Goal: Use online tool/utility: Utilize a website feature to perform a specific function

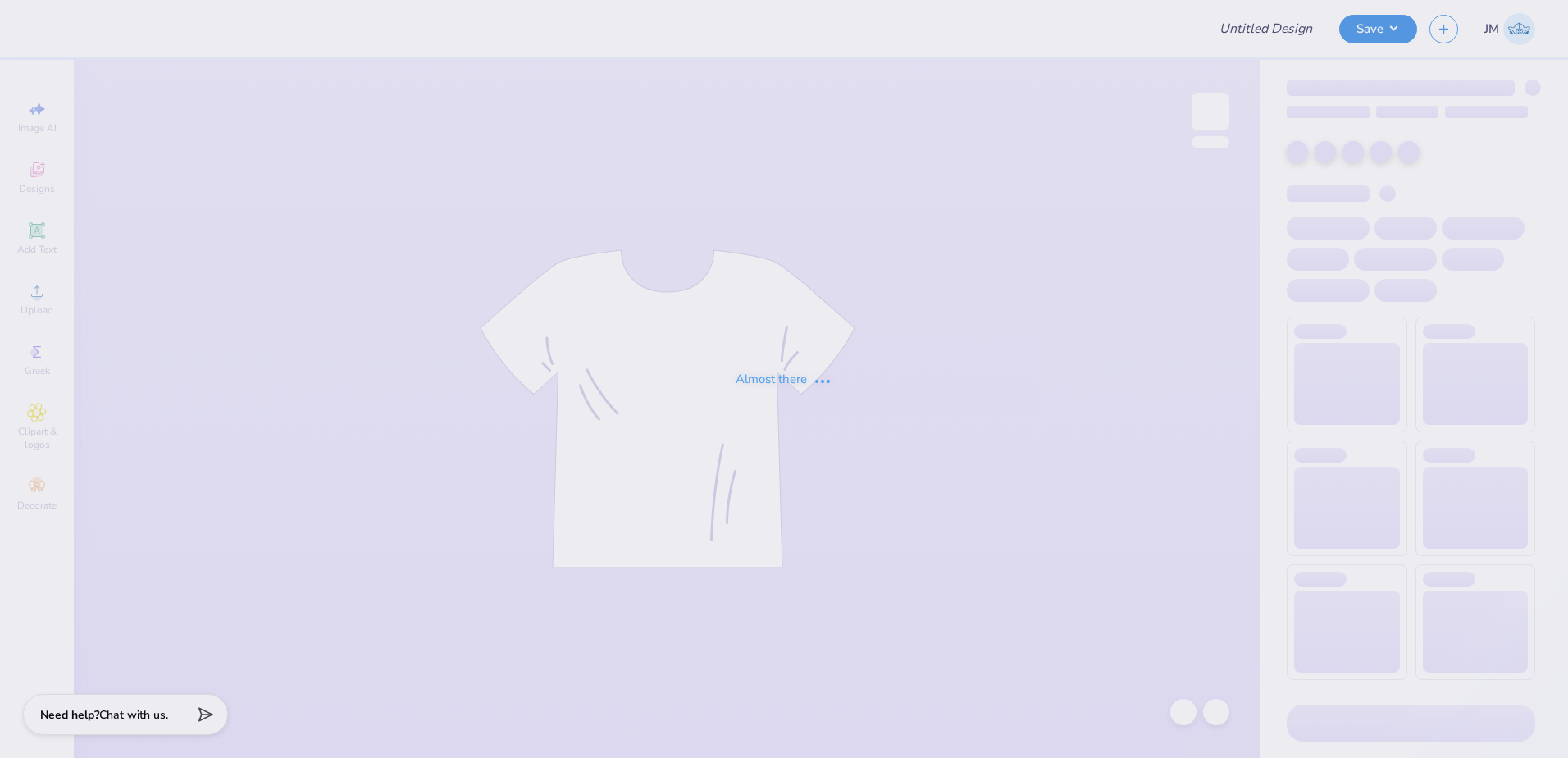
type input "[PERSON_NAME] ASU Fall 25"
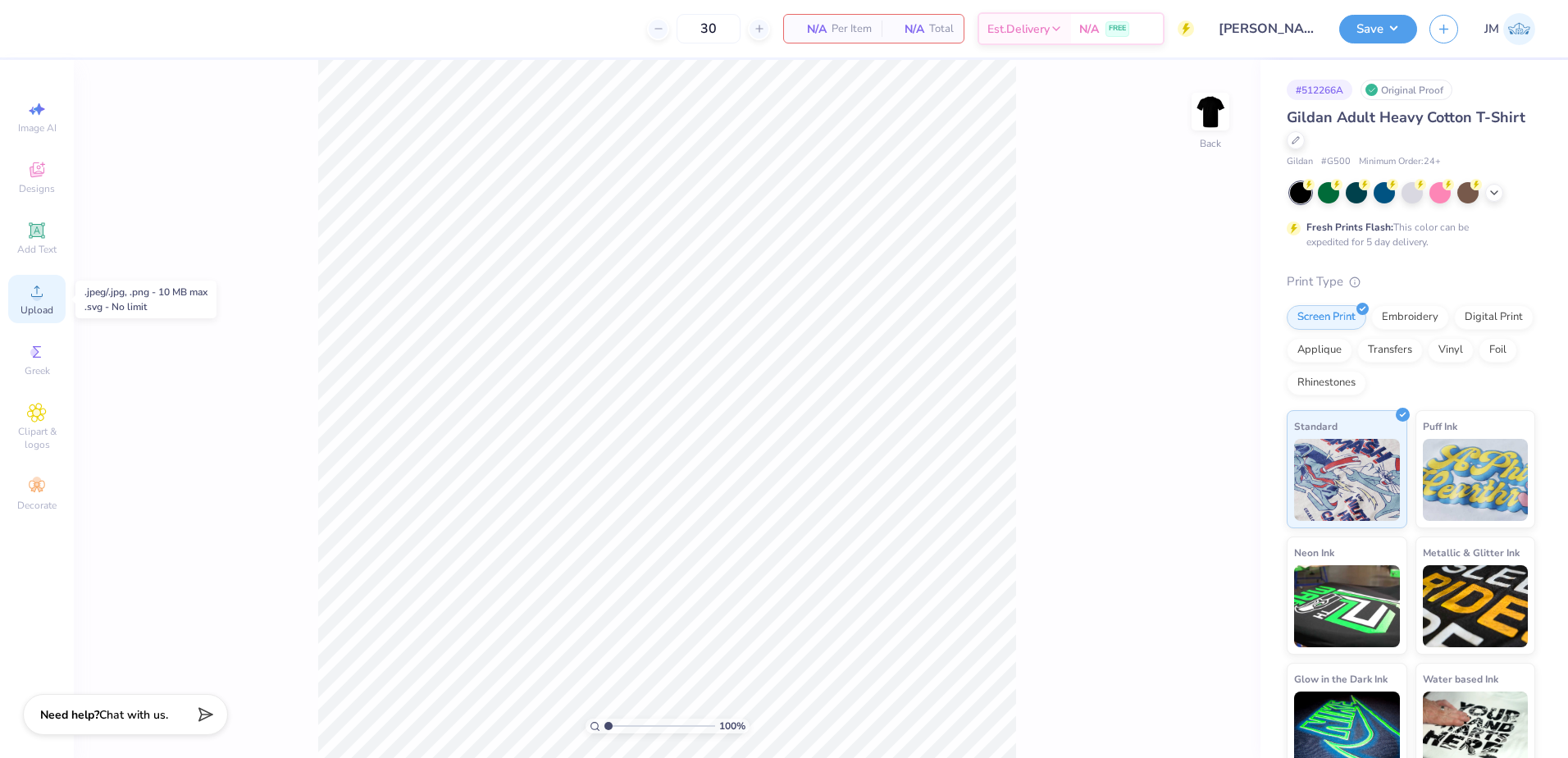
click at [35, 294] on circle at bounding box center [37, 297] width 9 height 9
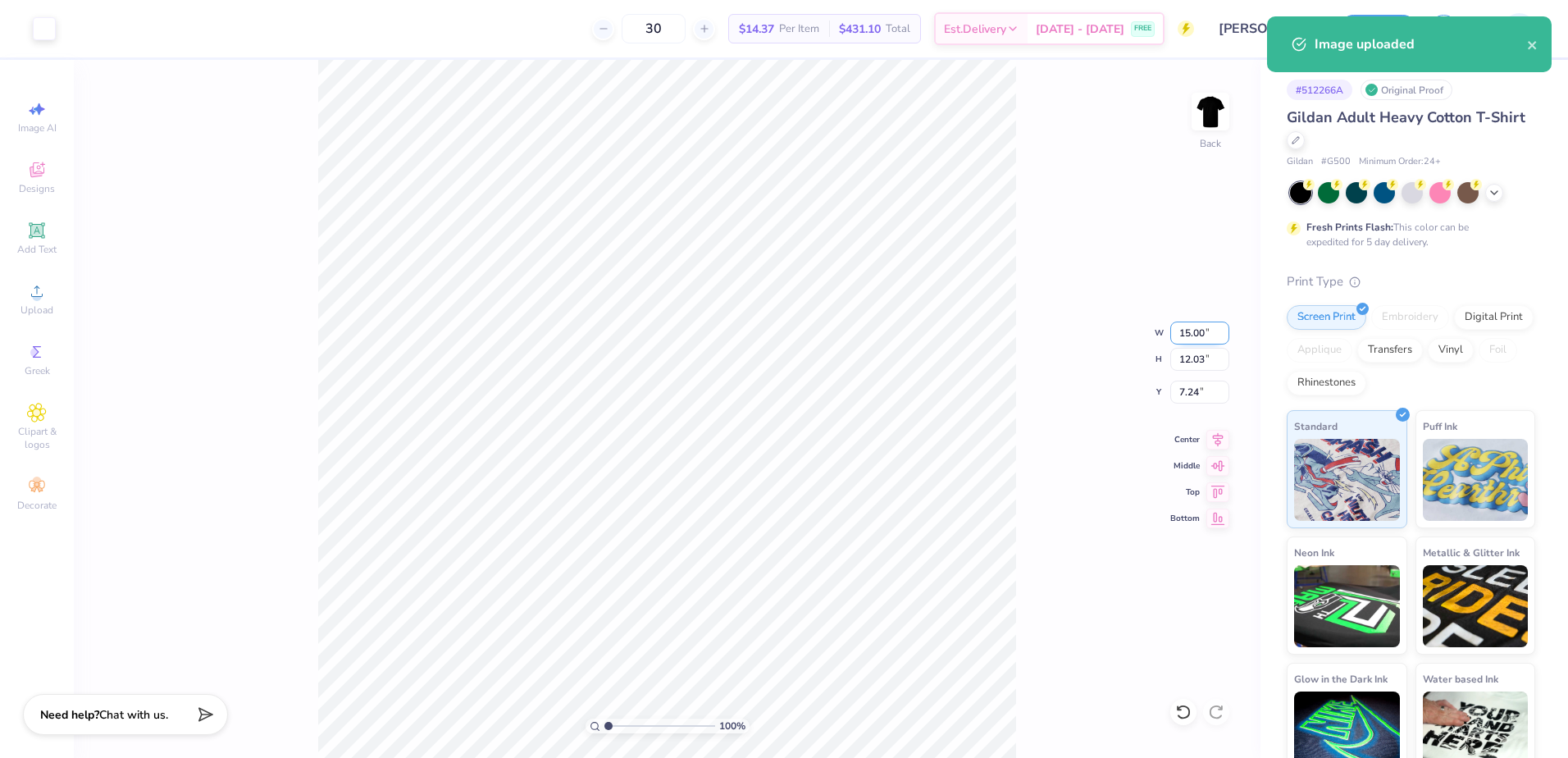
click at [1195, 336] on input "15.00" at bounding box center [1200, 333] width 59 height 23
type input "12.00"
type input "9.63"
click at [1205, 392] on input "8.44" at bounding box center [1200, 392] width 59 height 23
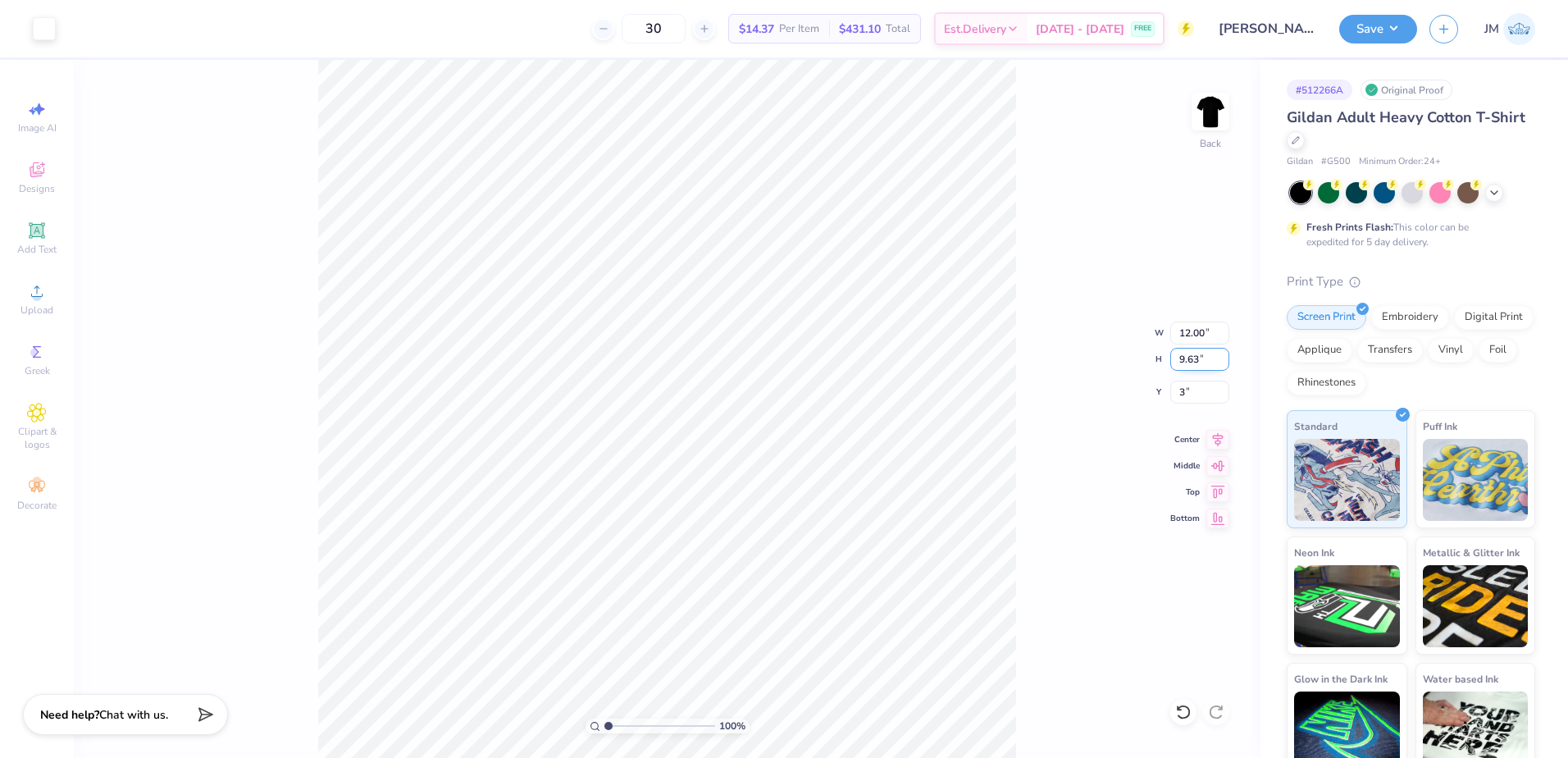
type input "3.00"
click at [1203, 357] on input "9.63" at bounding box center [1200, 359] width 59 height 23
click at [1210, 437] on icon at bounding box center [1218, 437] width 23 height 20
click at [39, 240] on icon at bounding box center [37, 231] width 20 height 20
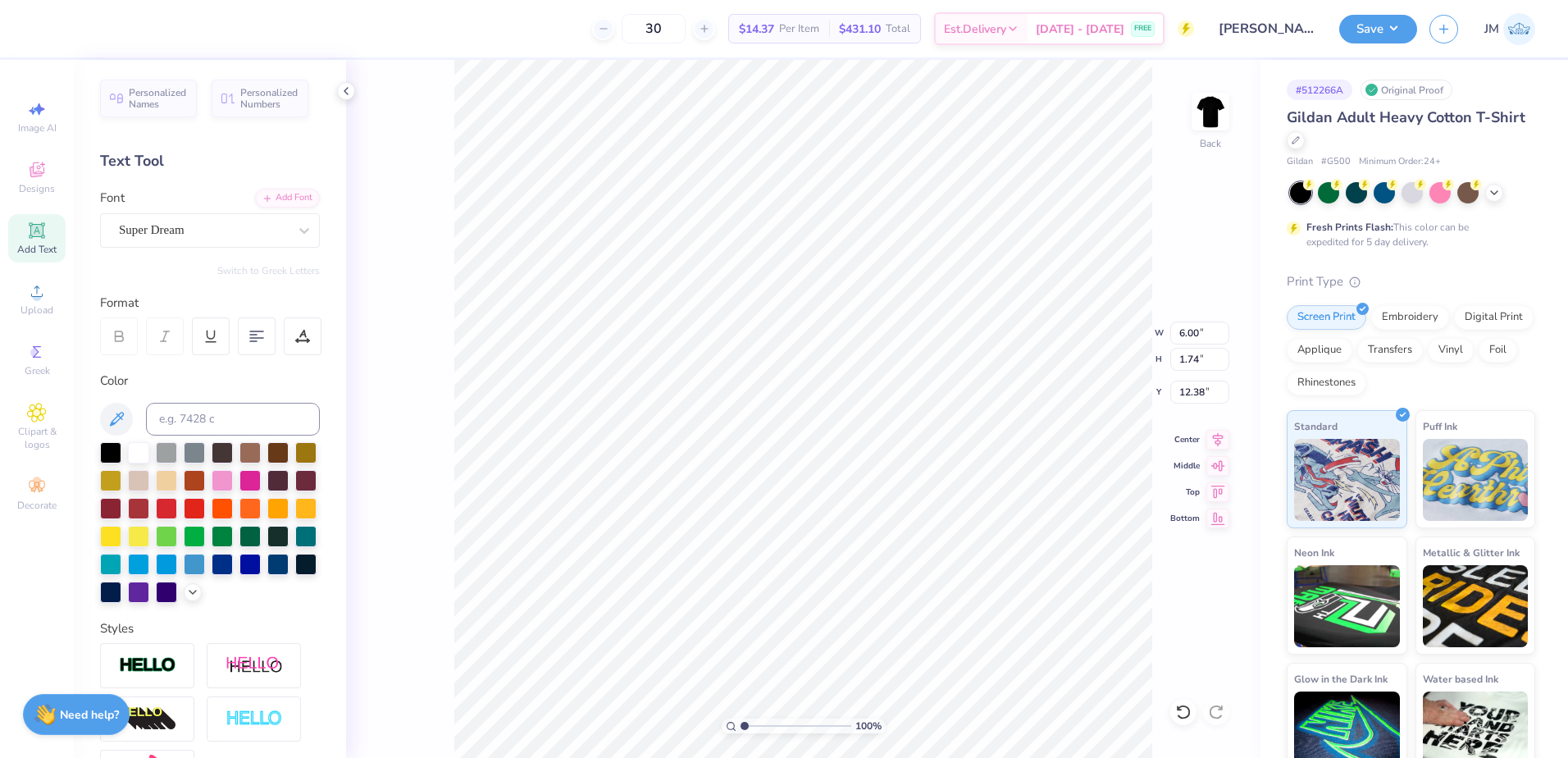
click at [264, 186] on div "Personalized Names Personalized Numbers Text Tool Add Font Font Super Dream Swi…" at bounding box center [210, 408] width 273 height 698
click at [265, 193] on div "Add Font" at bounding box center [287, 196] width 64 height 19
click at [190, 236] on div "Super Dream" at bounding box center [203, 230] width 173 height 25
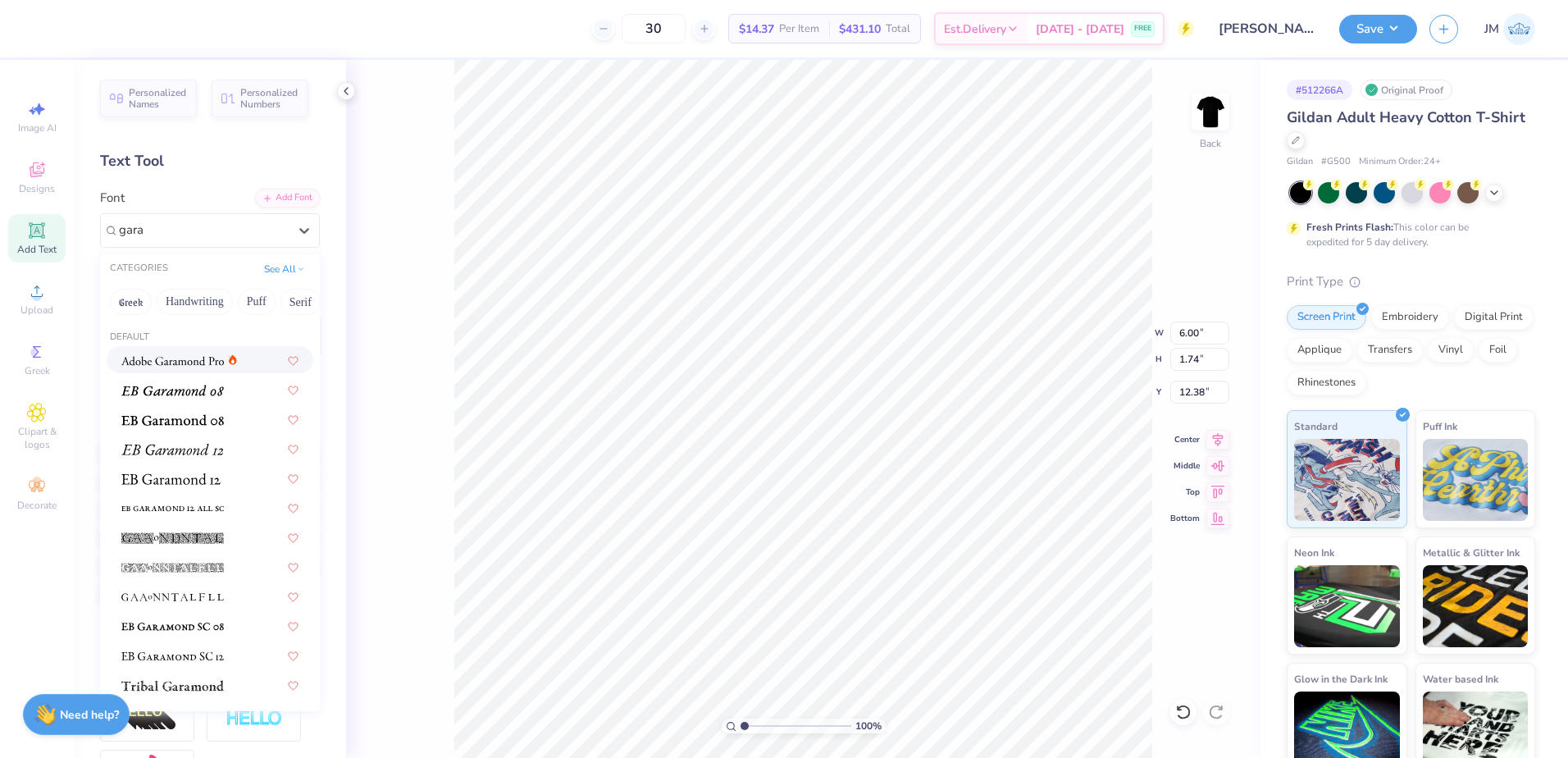
click at [188, 368] on span at bounding box center [173, 359] width 103 height 17
type input "gara"
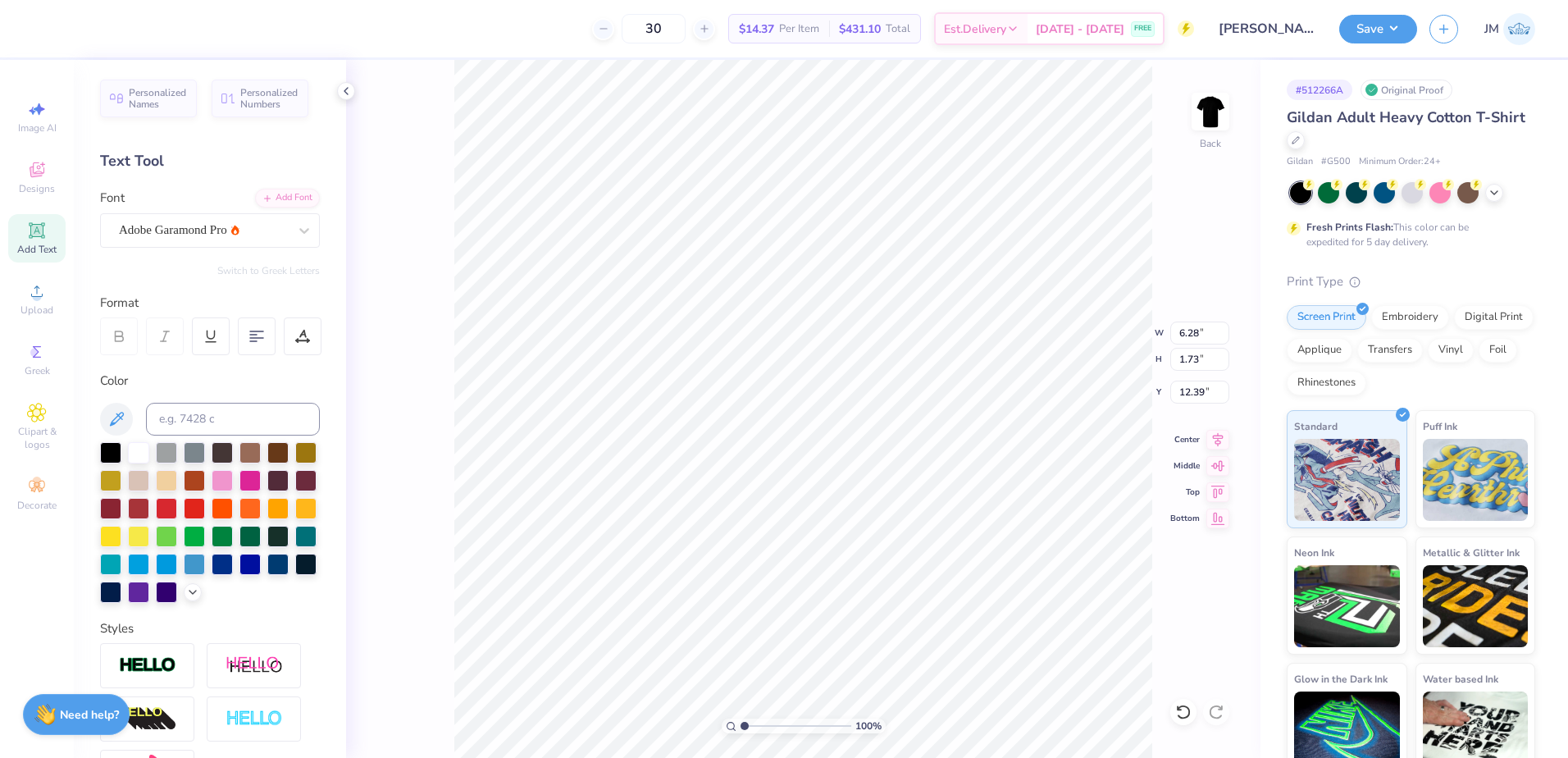
type input "6.28"
type input "1.73"
type input "12.85"
type textarea "TEMPE, [GEOGRAPHIC_DATA]"
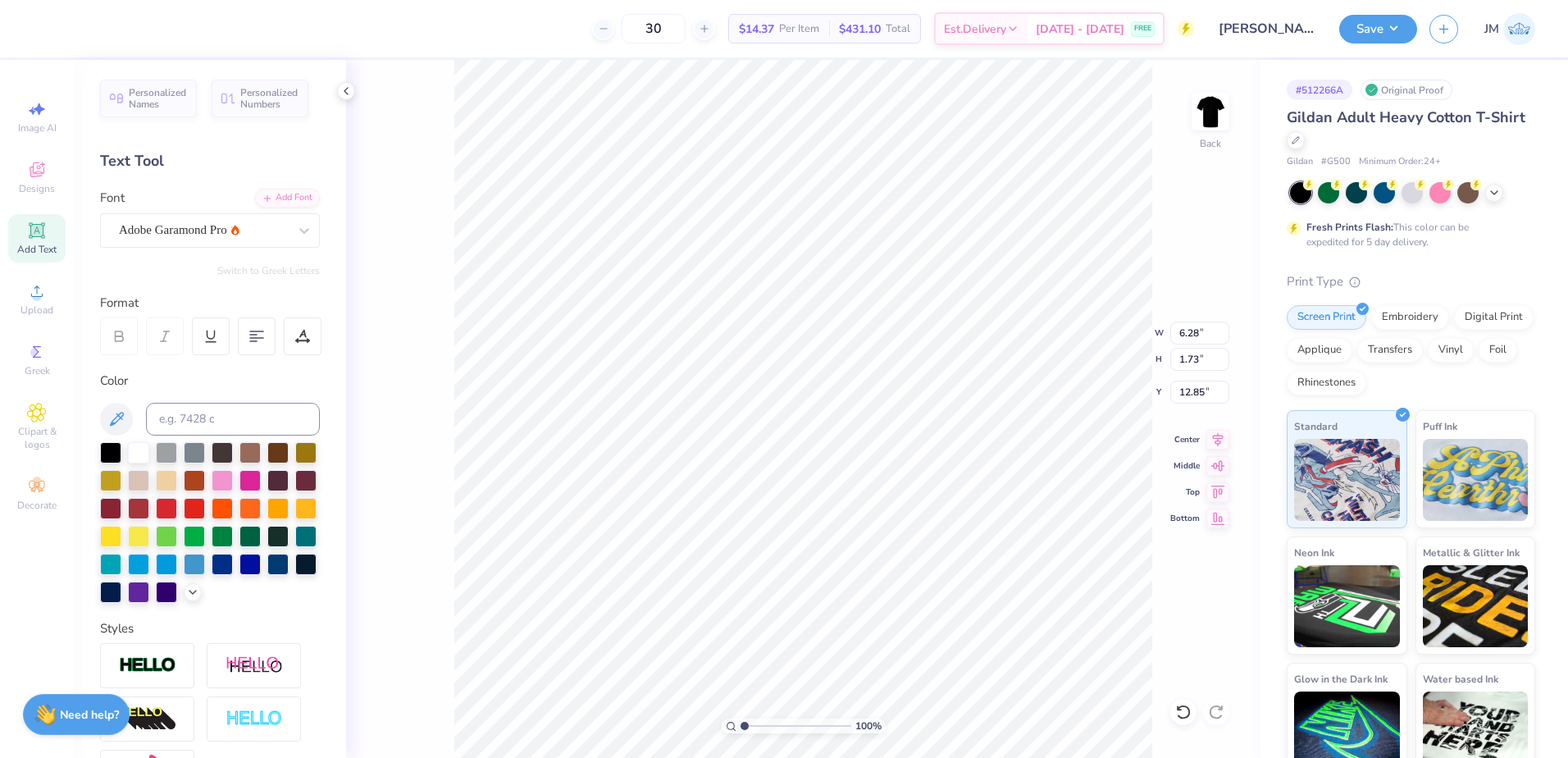
scroll to position [14, 5]
type input "12.00"
type input "9.63"
type input "3.00"
type input "2.01"
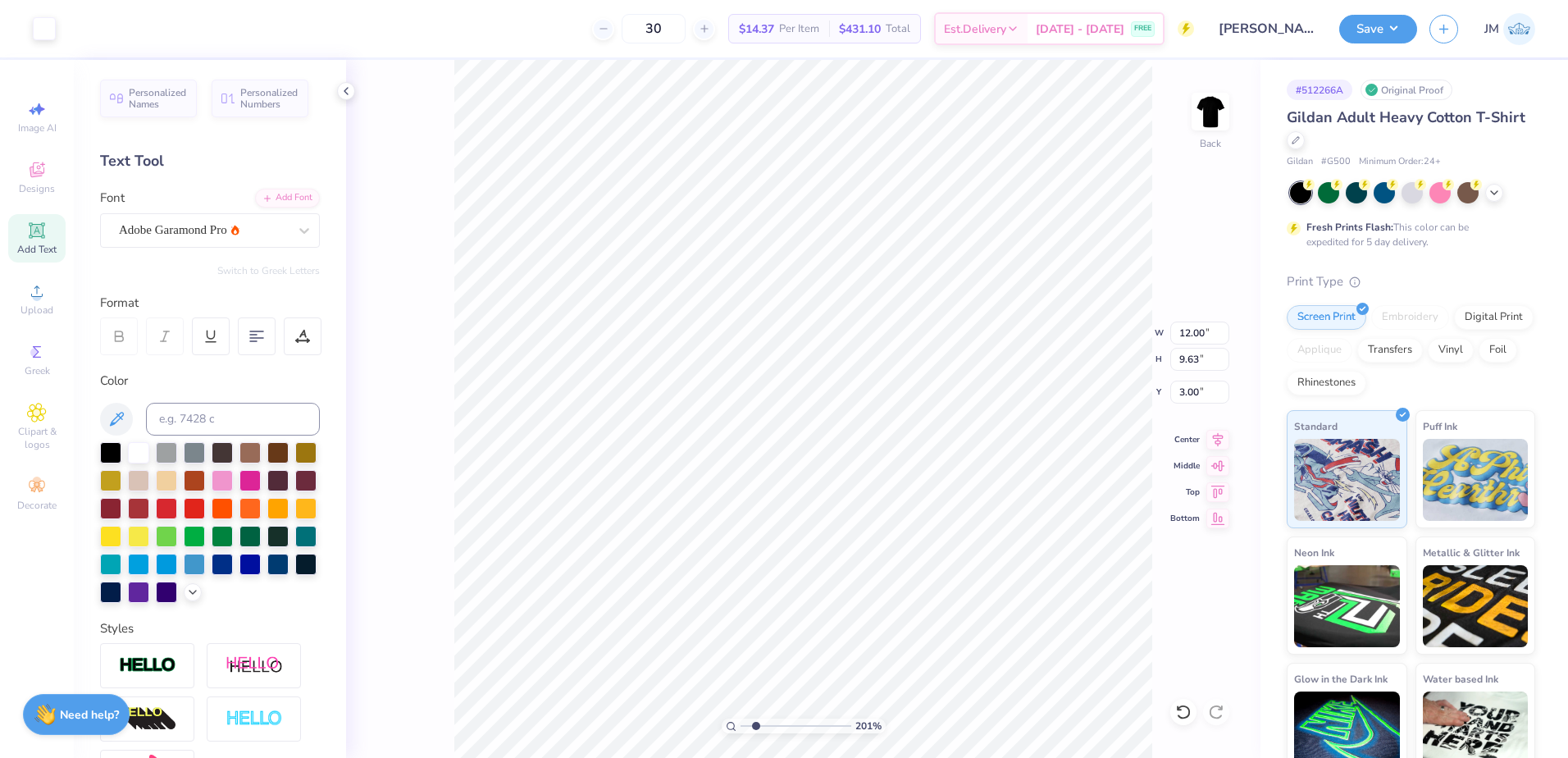
click at [755, 725] on input "range" at bounding box center [796, 725] width 111 height 15
type input "12.46"
type input "2.02"
type input "12.70"
type input "6.30"
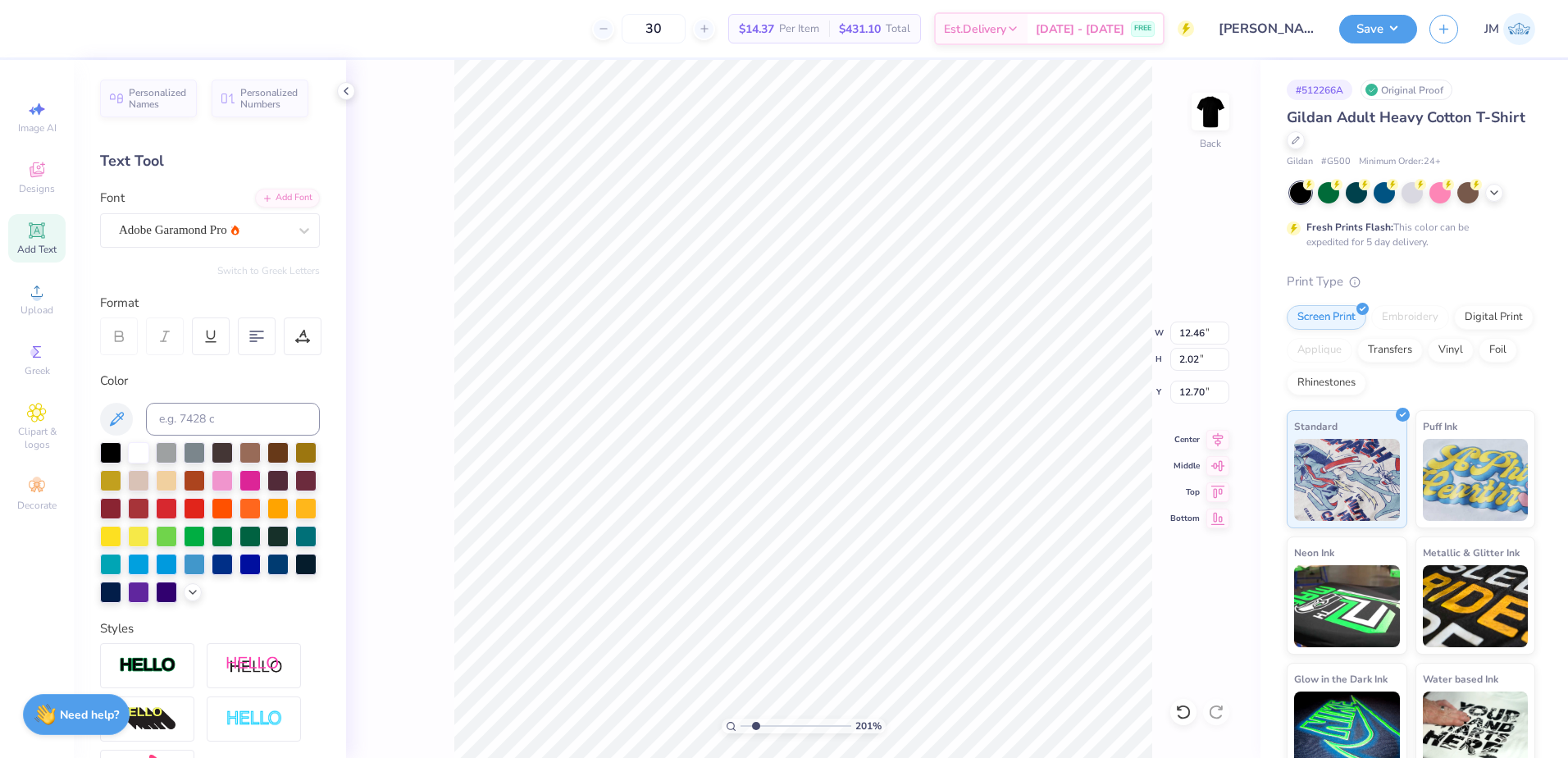
type input "1.02"
type input "12.99"
type input "3.61"
type input "0.59"
type input "12.96"
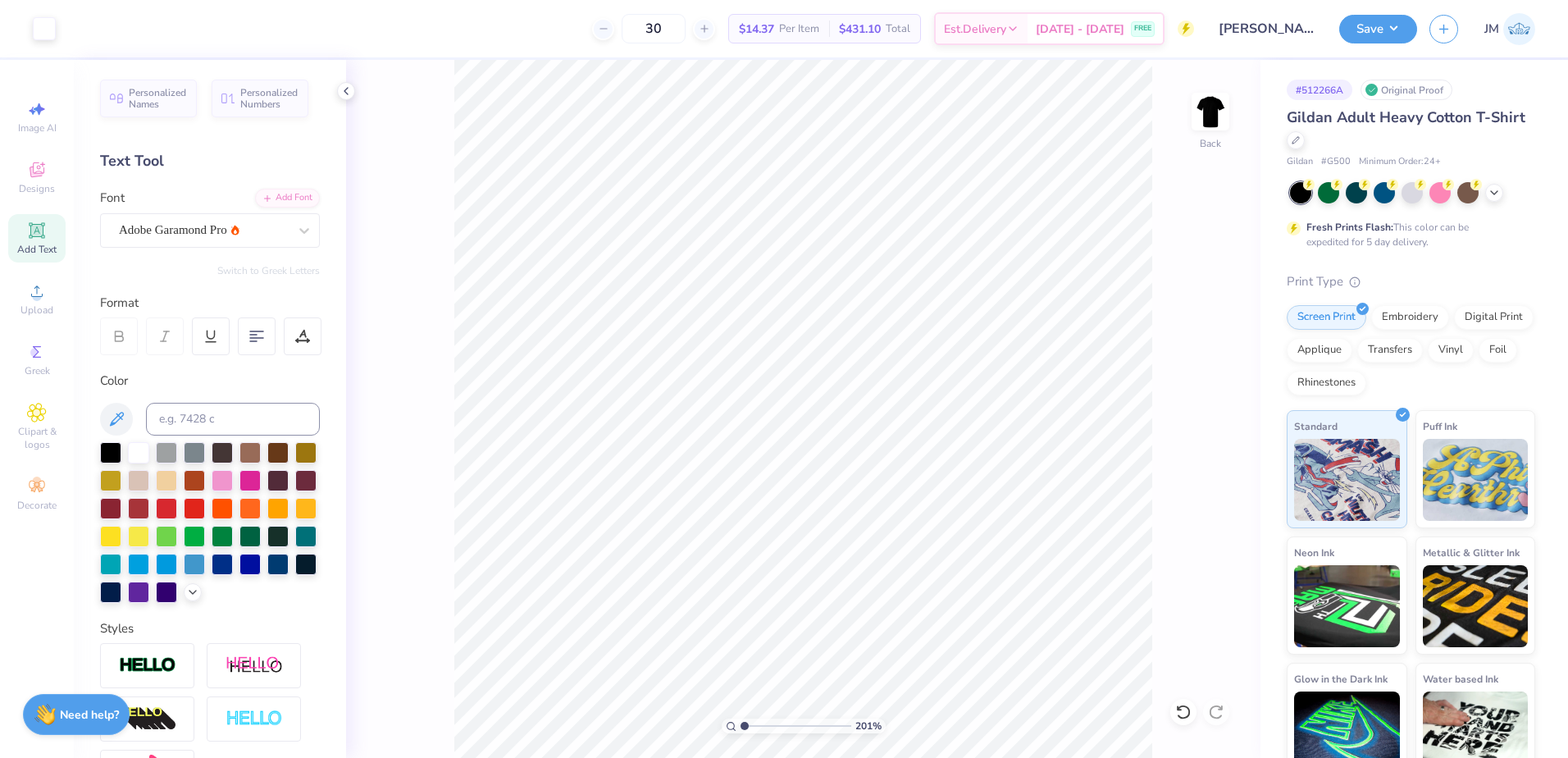
click at [740, 723] on input "range" at bounding box center [796, 725] width 111 height 15
click at [872, 579] on li "Group" at bounding box center [885, 577] width 129 height 32
click at [1223, 436] on icon at bounding box center [1218, 437] width 23 height 20
click at [1361, 25] on button "Save" at bounding box center [1378, 27] width 78 height 29
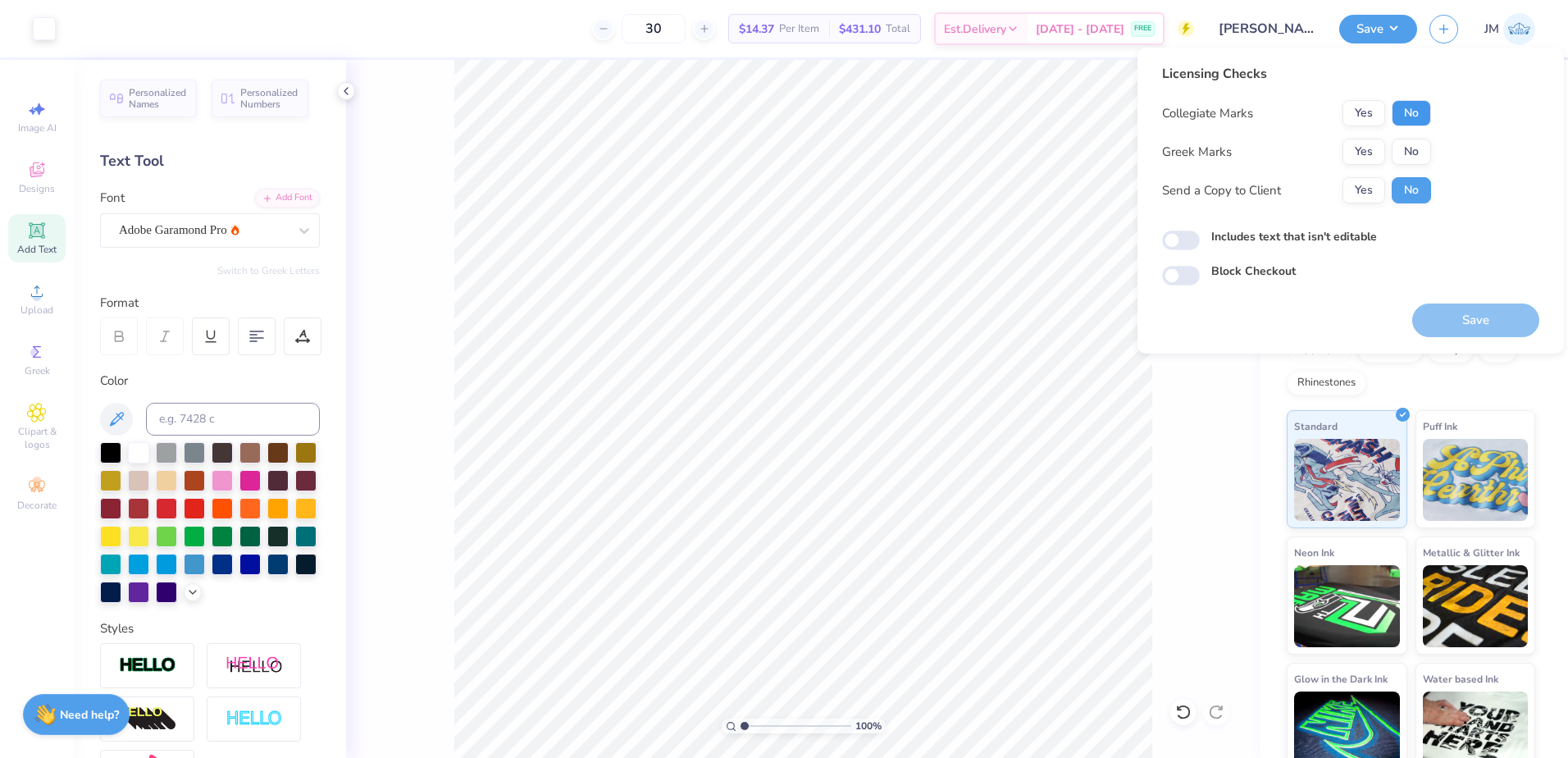
click at [1398, 109] on button "No" at bounding box center [1412, 113] width 39 height 26
click at [1402, 141] on button "No" at bounding box center [1412, 151] width 39 height 26
click at [762, 723] on input "range" at bounding box center [796, 725] width 111 height 15
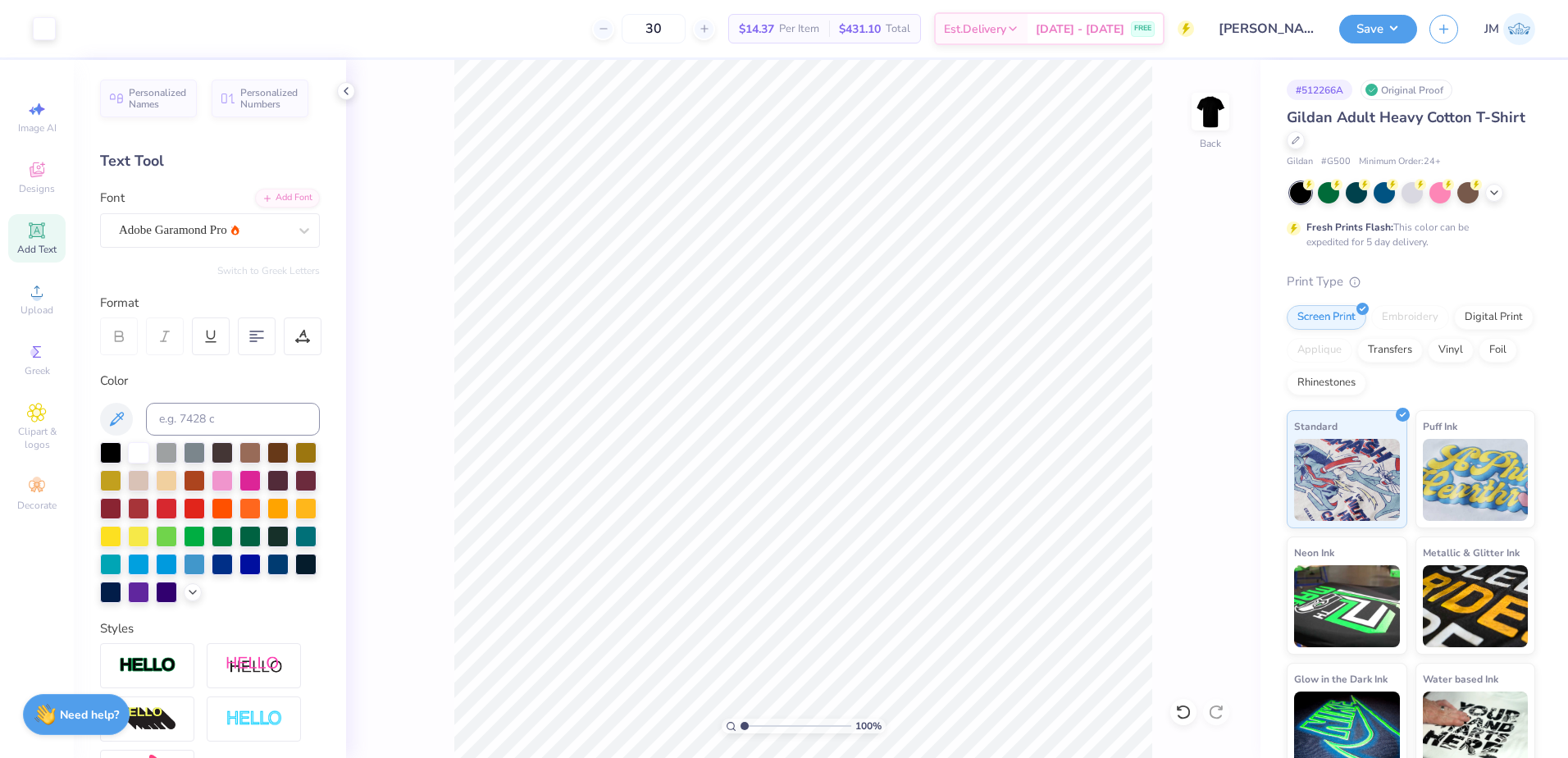
drag, startPoint x: 754, startPoint y: 719, endPoint x: 707, endPoint y: 708, distance: 48.3
type input "1"
click at [740, 718] on input "range" at bounding box center [796, 725] width 111 height 15
click at [1358, 24] on button "Save" at bounding box center [1378, 27] width 78 height 29
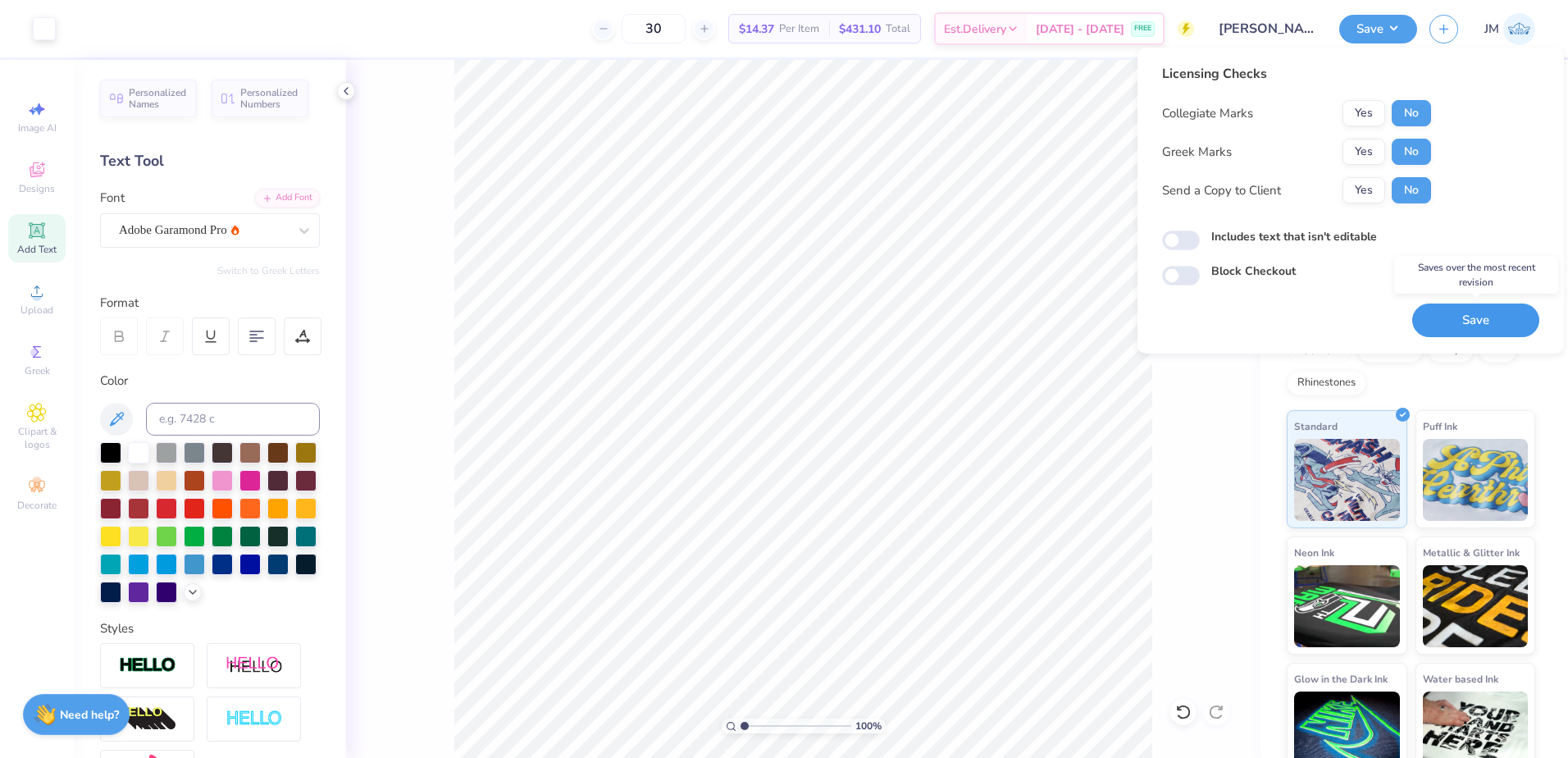
click at [1458, 313] on button "Save" at bounding box center [1475, 320] width 127 height 34
